Goal: Task Accomplishment & Management: Complete application form

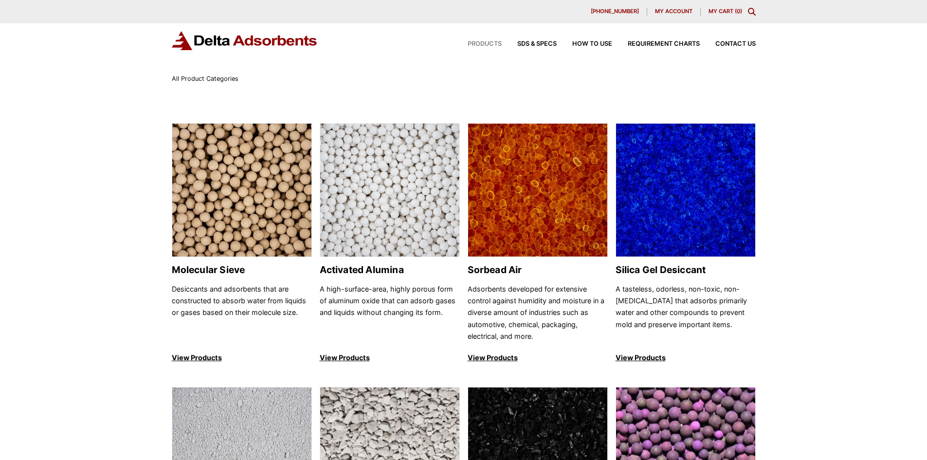
click at [673, 10] on span "My account" at bounding box center [673, 11] width 37 height 5
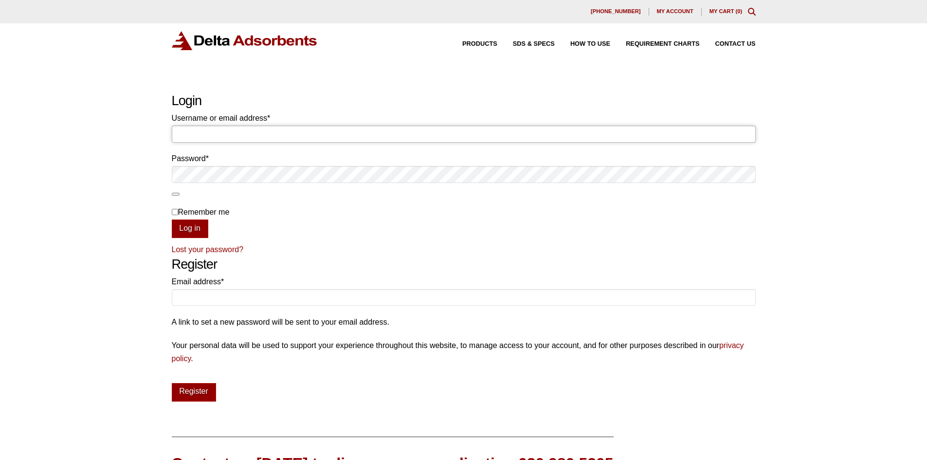
click at [255, 135] on input "Username or email address * Required" at bounding box center [464, 134] width 584 height 17
type input "jgawf@cleancoresol.com"
click at [200, 223] on button "Log in" at bounding box center [190, 228] width 36 height 18
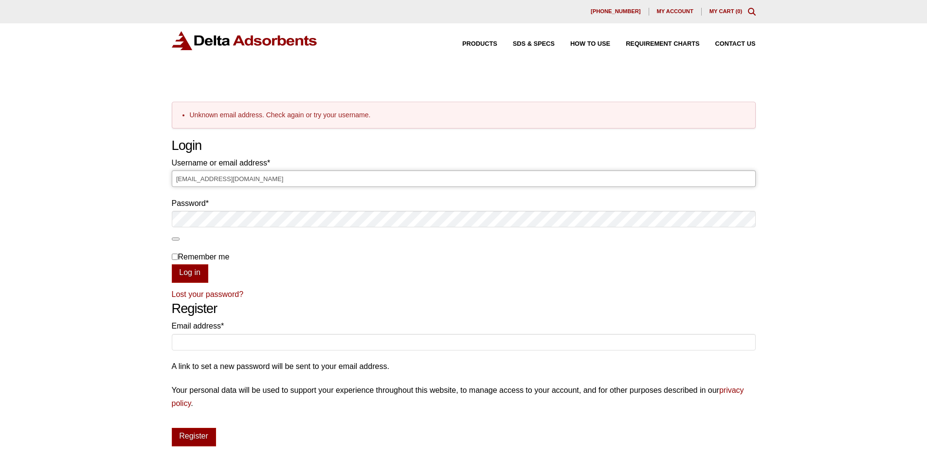
click at [263, 179] on input "jgawf@cleancoresol.com" at bounding box center [464, 178] width 584 height 17
click at [674, 14] on span "My account" at bounding box center [675, 11] width 36 height 5
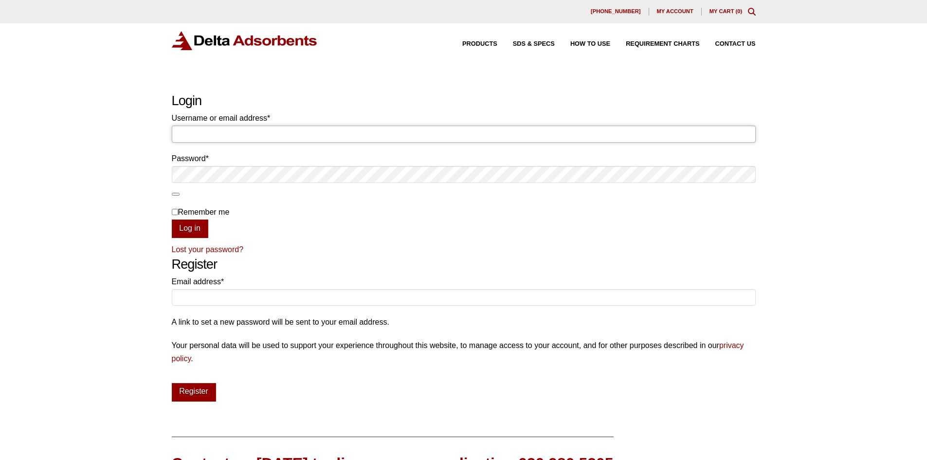
click at [249, 128] on input "Username or email address * Required" at bounding box center [464, 134] width 584 height 17
type input "jgregory@cleancoresol.com"
drag, startPoint x: 248, startPoint y: 139, endPoint x: 434, endPoint y: 217, distance: 201.5
click at [434, 217] on label "Remember me" at bounding box center [464, 211] width 584 height 13
click at [178, 215] on input "Remember me" at bounding box center [175, 212] width 6 height 6
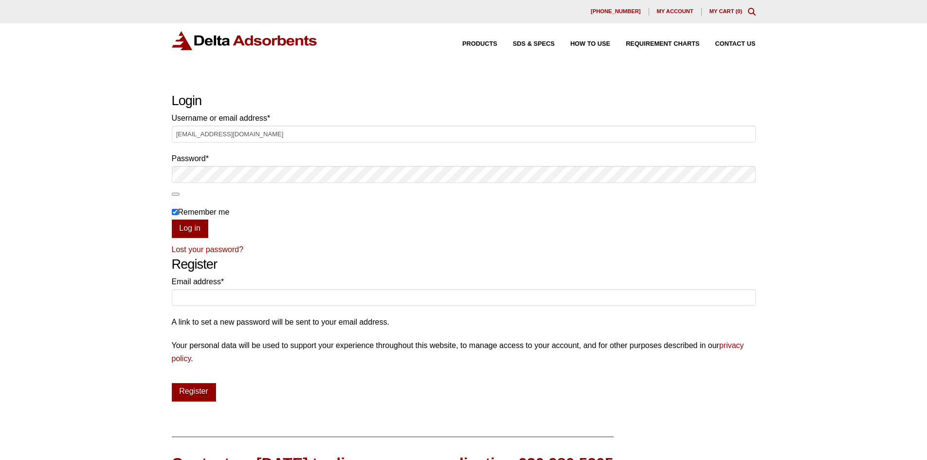
click at [176, 209] on input "Remember me" at bounding box center [175, 212] width 6 height 6
checkbox input "false"
click at [257, 297] on input "Email address * Required" at bounding box center [464, 297] width 584 height 17
type input "jgawf@cleancoresol.com"
click at [194, 396] on button "Register" at bounding box center [194, 392] width 44 height 18
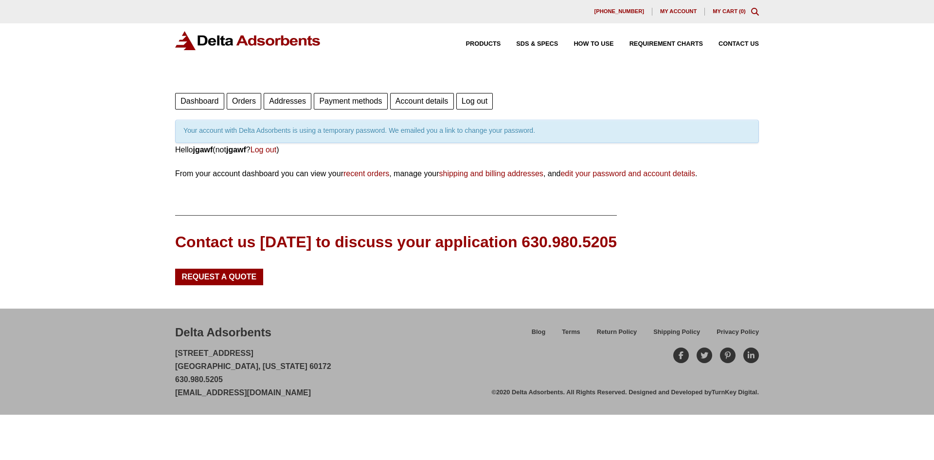
click at [672, 10] on span "My account" at bounding box center [678, 11] width 36 height 5
